Goal: Information Seeking & Learning: Find specific fact

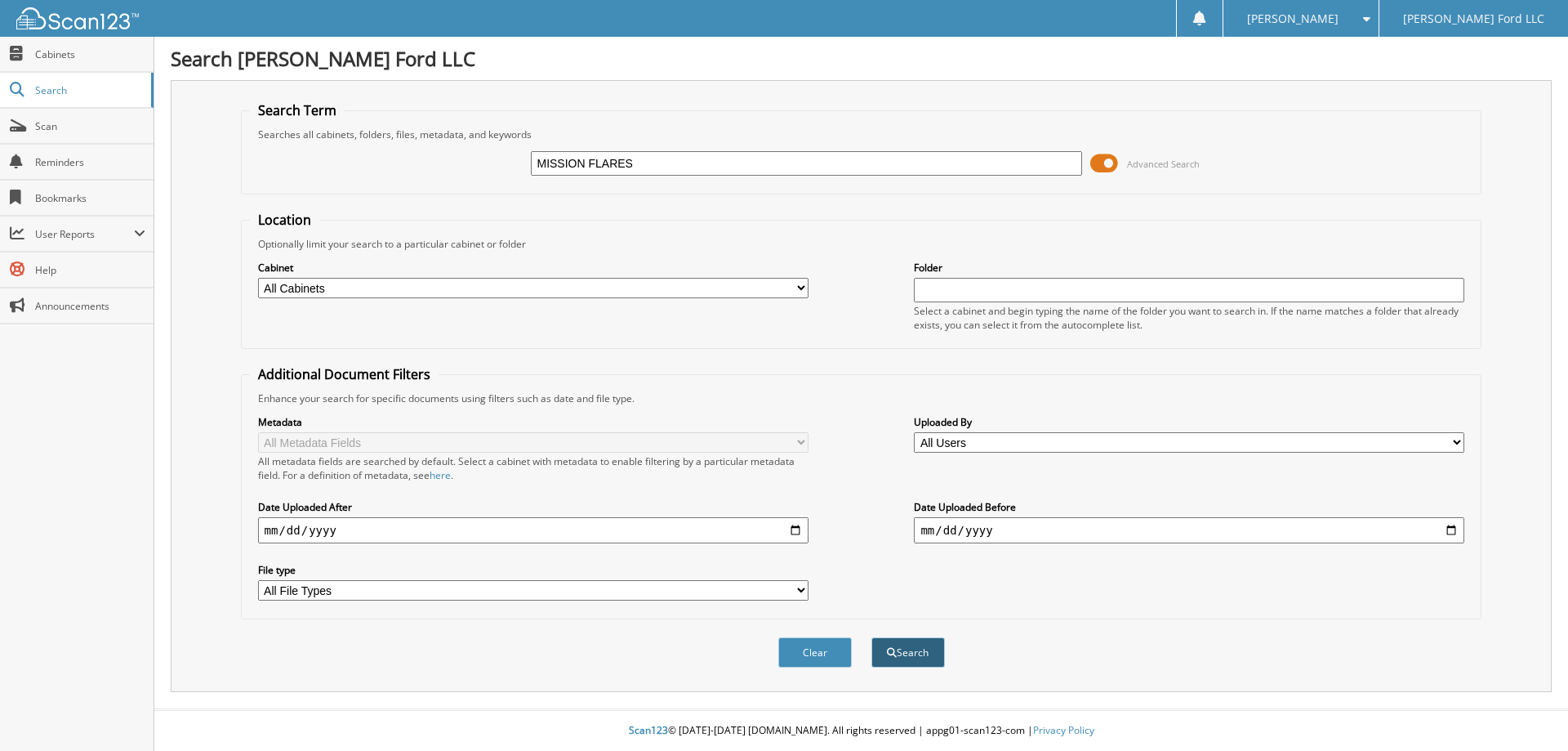
type input "MISSION FLARES"
click at [893, 654] on span "submit" at bounding box center [891, 652] width 10 height 10
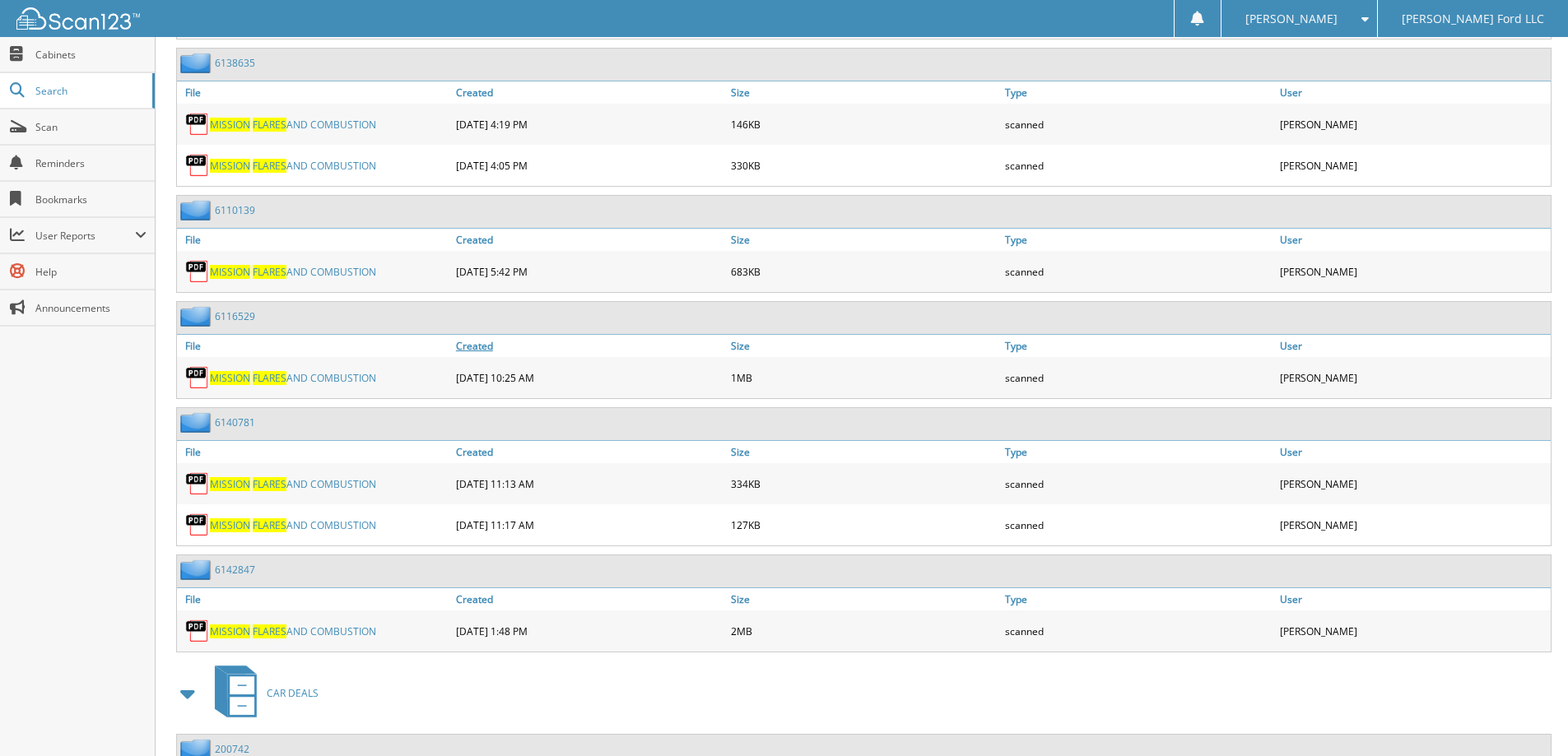
scroll to position [7817, 0]
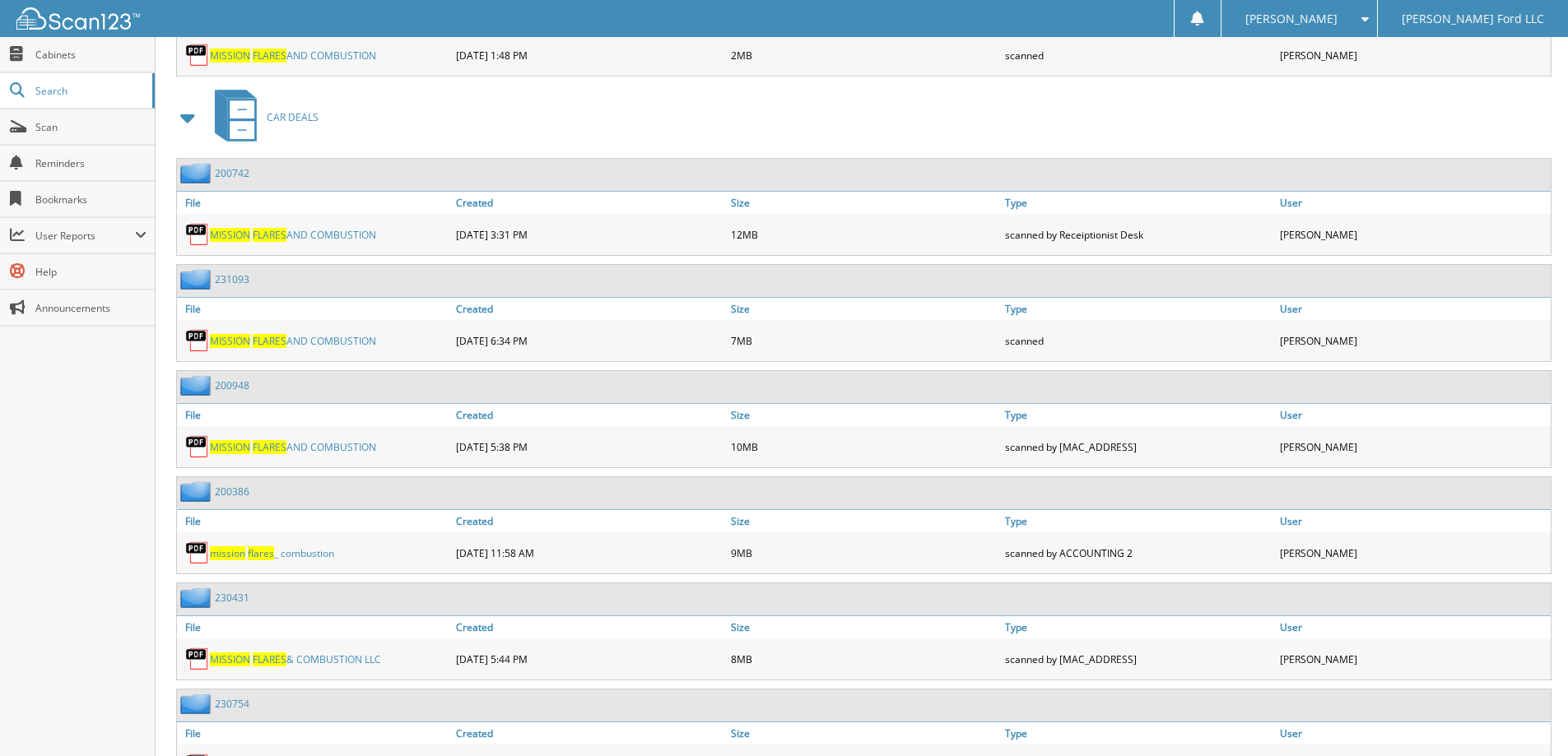
click at [272, 339] on span "FLARES" at bounding box center [270, 341] width 34 height 14
